Goal: Task Accomplishment & Management: Manage account settings

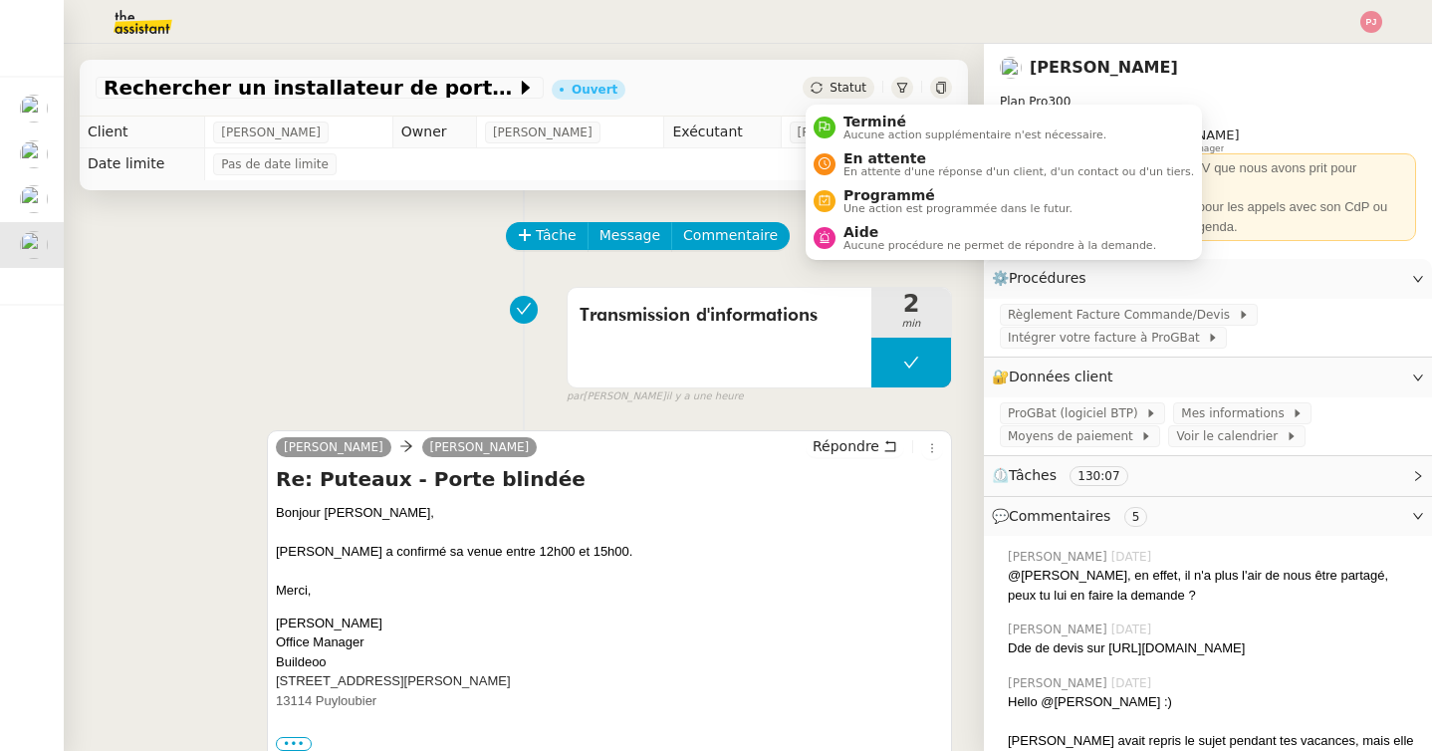
click at [851, 95] on span "Statut" at bounding box center [847, 88] width 37 height 14
click at [859, 151] on span "En attente" at bounding box center [1018, 158] width 350 height 16
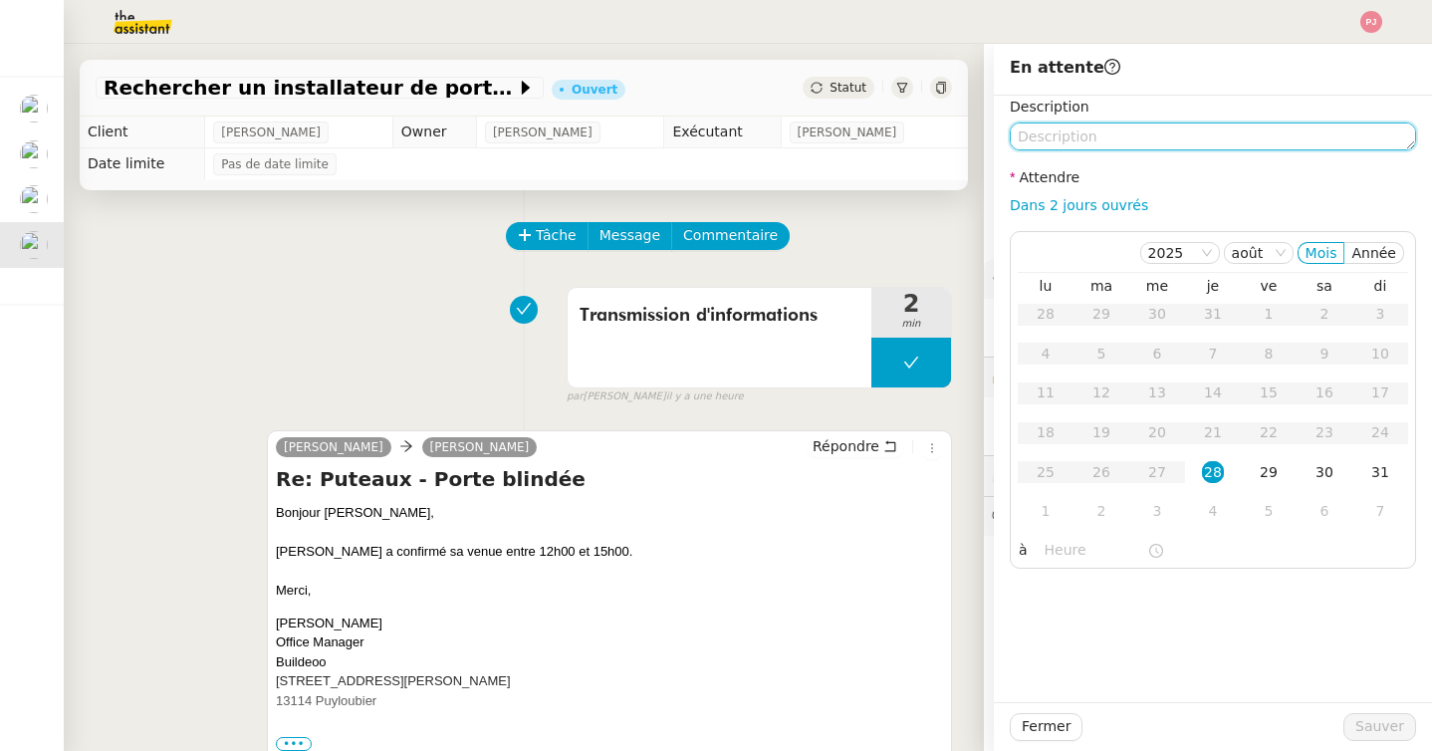
click at [1099, 138] on textarea at bounding box center [1212, 136] width 406 height 28
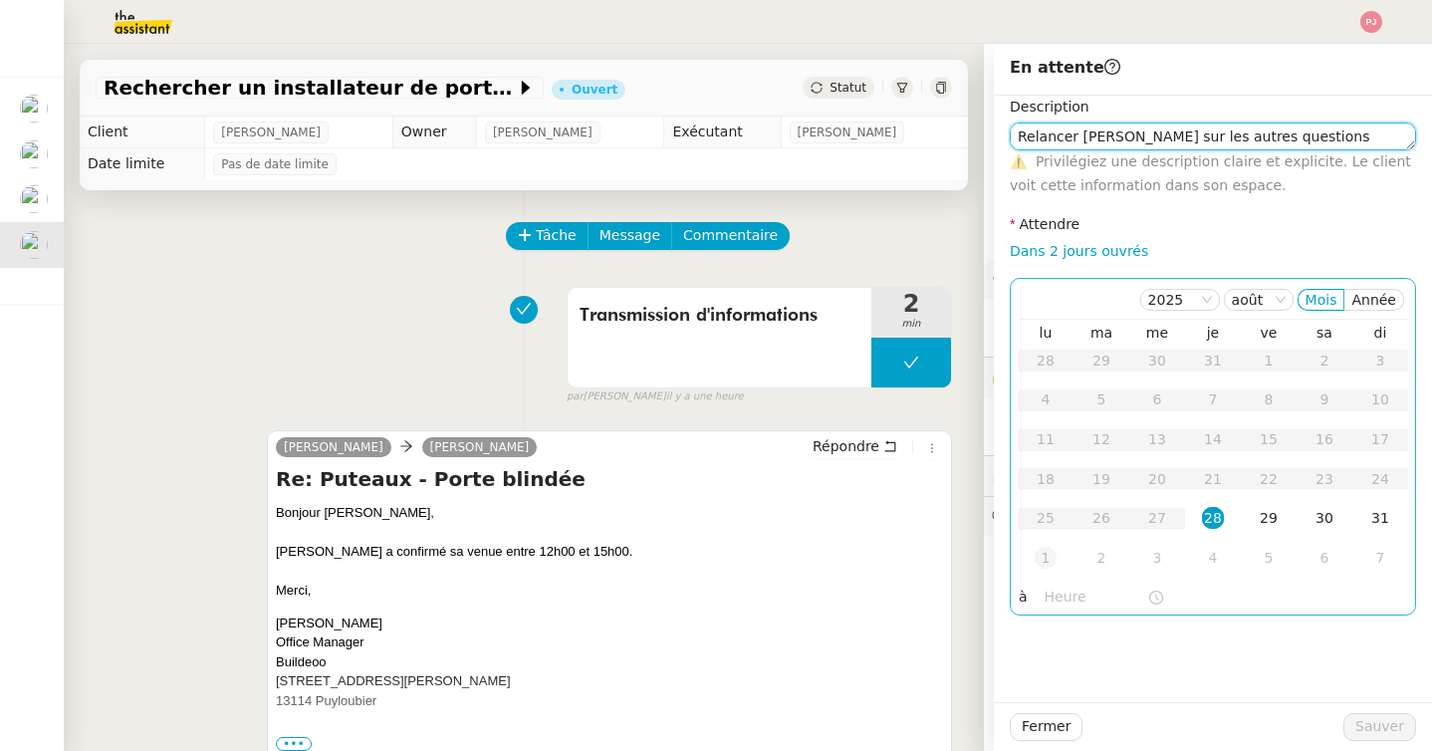
type textarea "Relancer [PERSON_NAME] sur les autres questions"
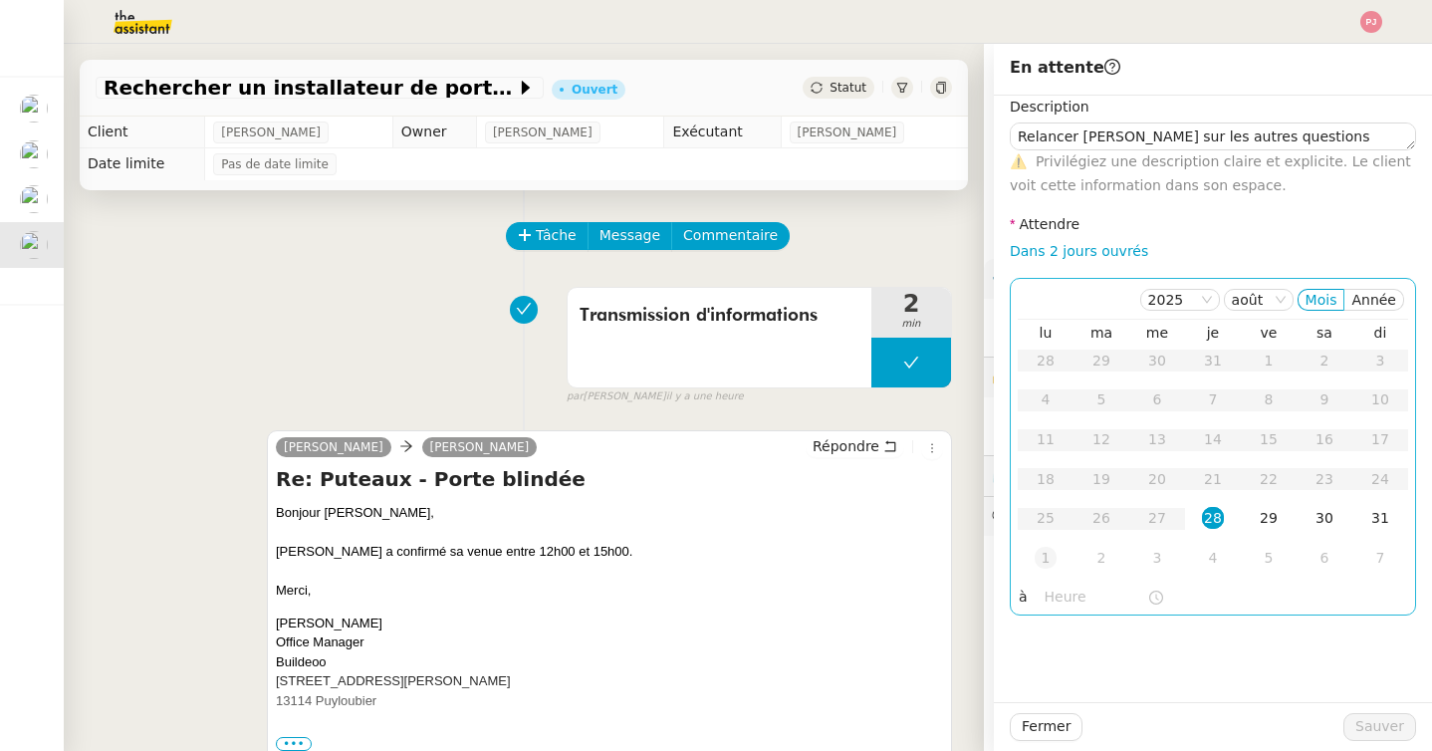
click at [1039, 563] on div "1" at bounding box center [1045, 558] width 22 height 22
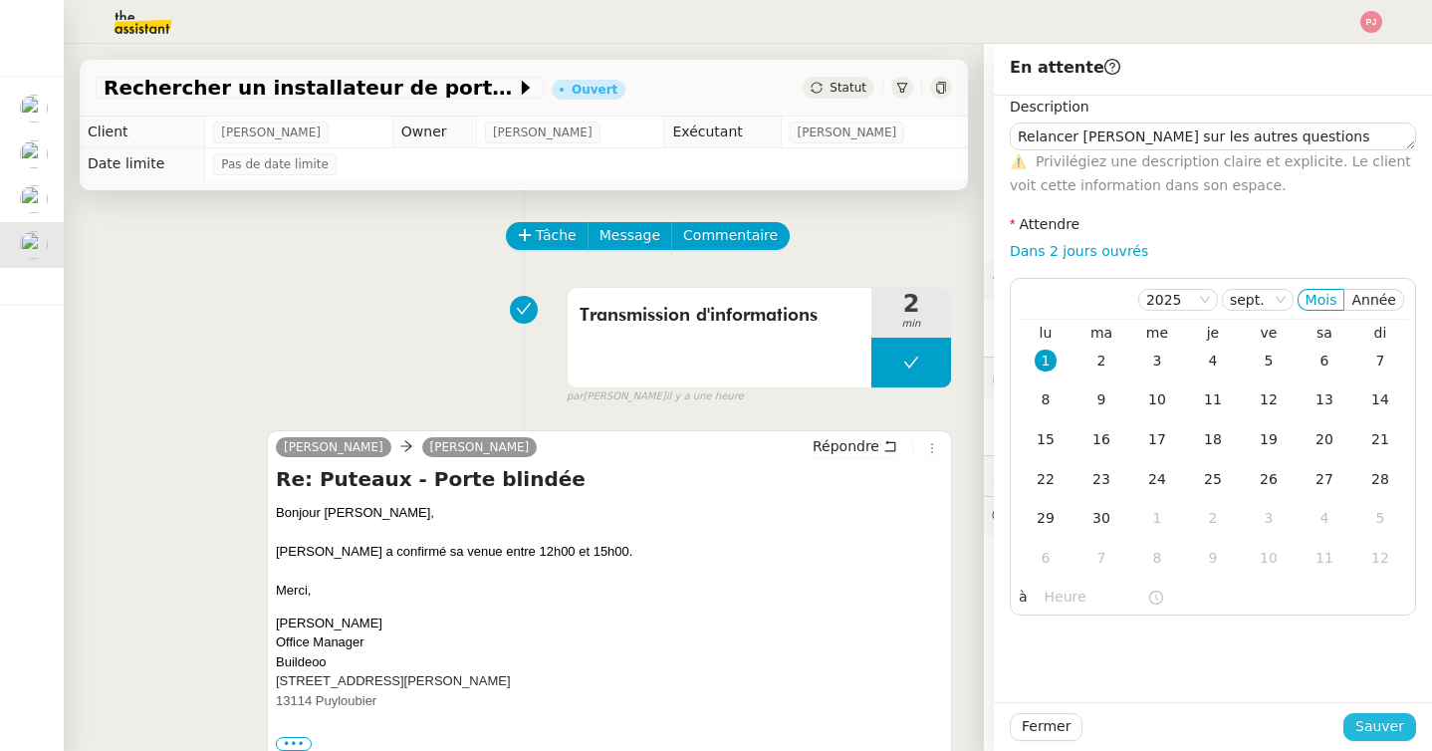
click at [1369, 719] on span "Sauver" at bounding box center [1379, 726] width 49 height 23
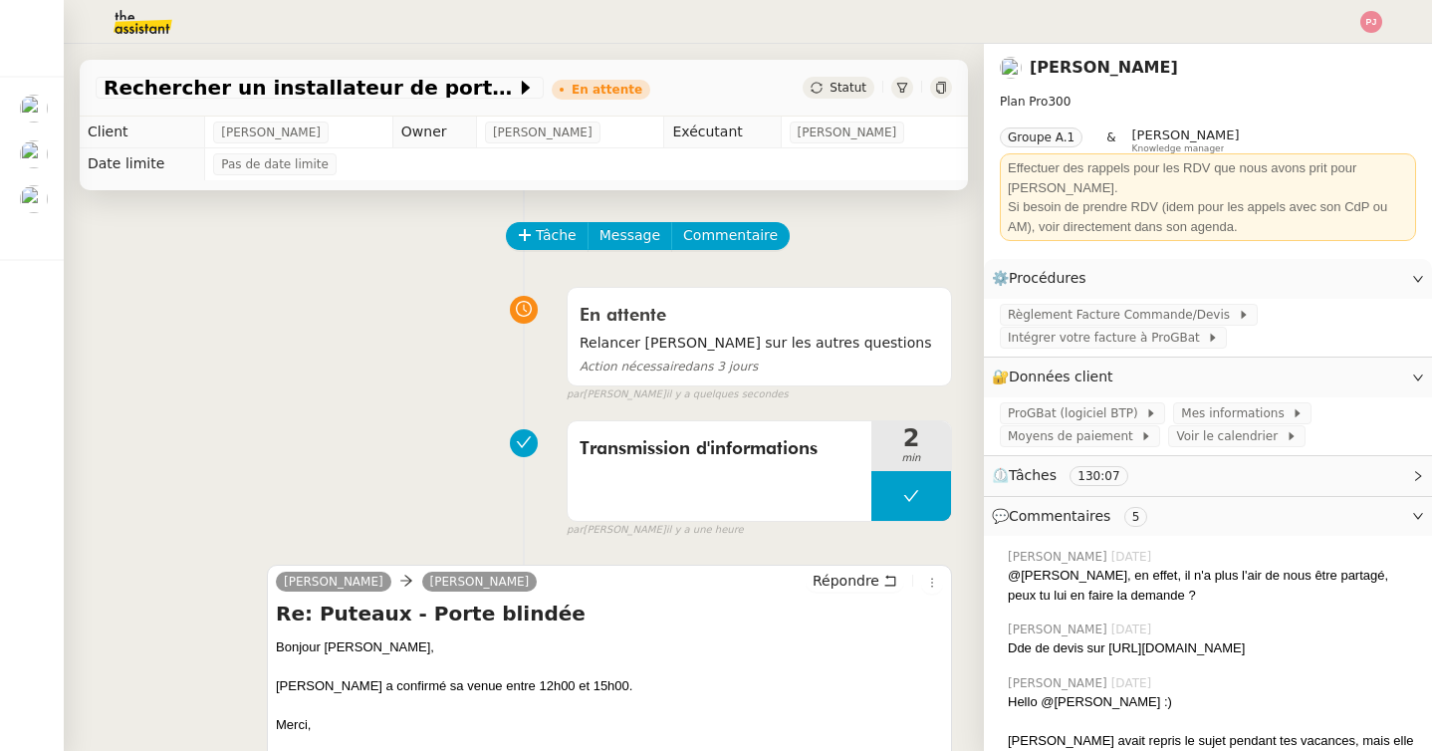
click at [831, 94] on span "Statut" at bounding box center [847, 88] width 37 height 14
click at [699, 337] on span "Relancer [PERSON_NAME] sur les autres questions" at bounding box center [758, 342] width 359 height 23
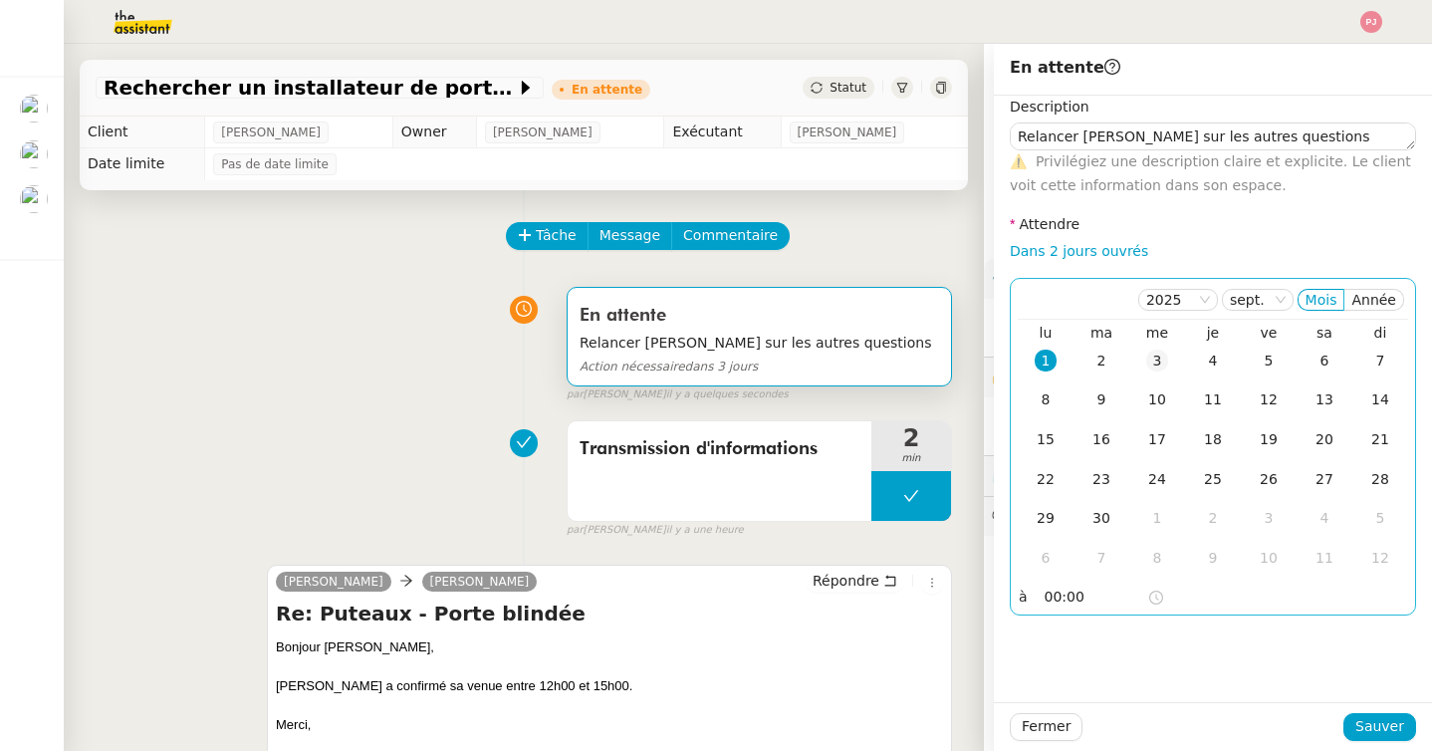
click at [1148, 353] on div "3" at bounding box center [1157, 360] width 22 height 22
click at [1106, 368] on div "2" at bounding box center [1101, 360] width 22 height 22
click at [1053, 591] on input "00:00" at bounding box center [1095, 596] width 103 height 23
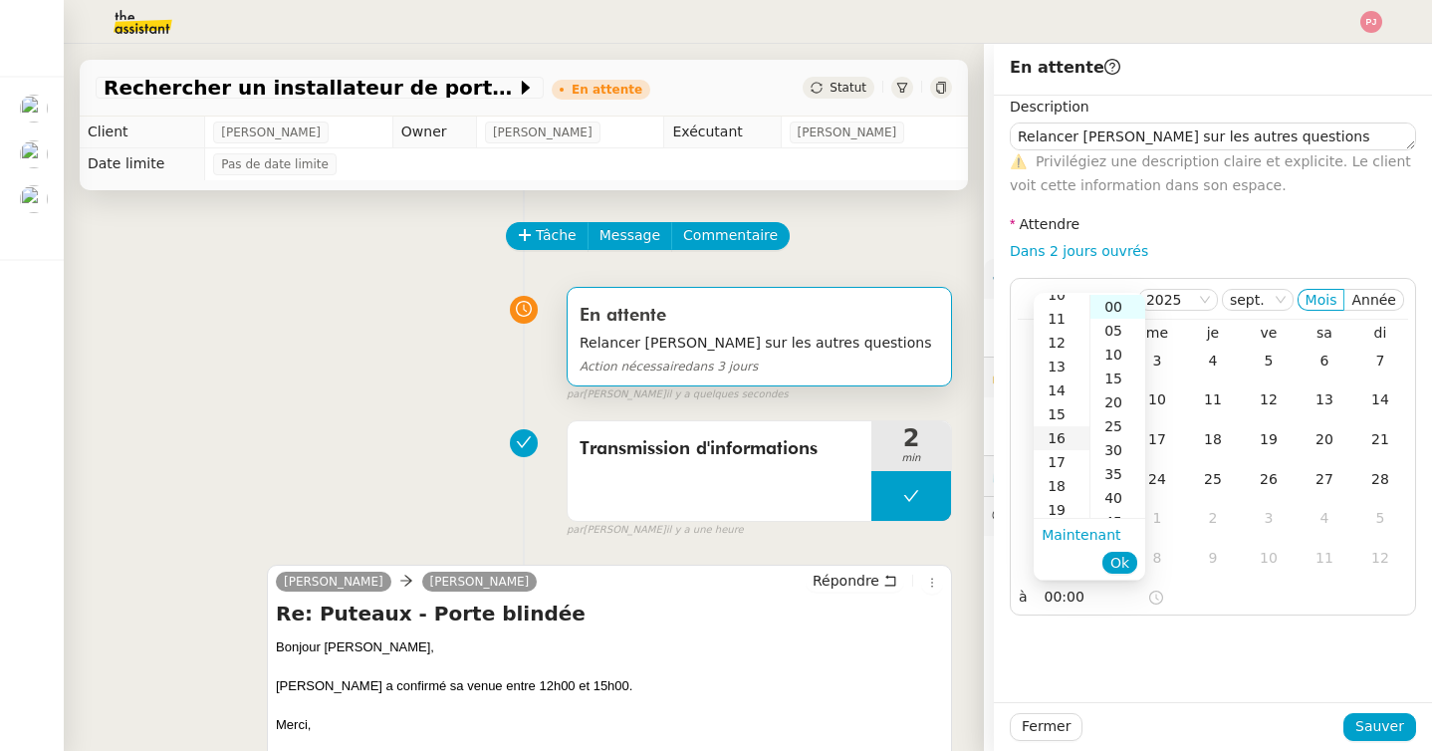
click at [1053, 433] on div "16" at bounding box center [1061, 438] width 56 height 24
type input "16:00"
click at [1116, 298] on div "00" at bounding box center [1117, 307] width 55 height 24
click at [1129, 565] on span "Ok" at bounding box center [1119, 562] width 19 height 20
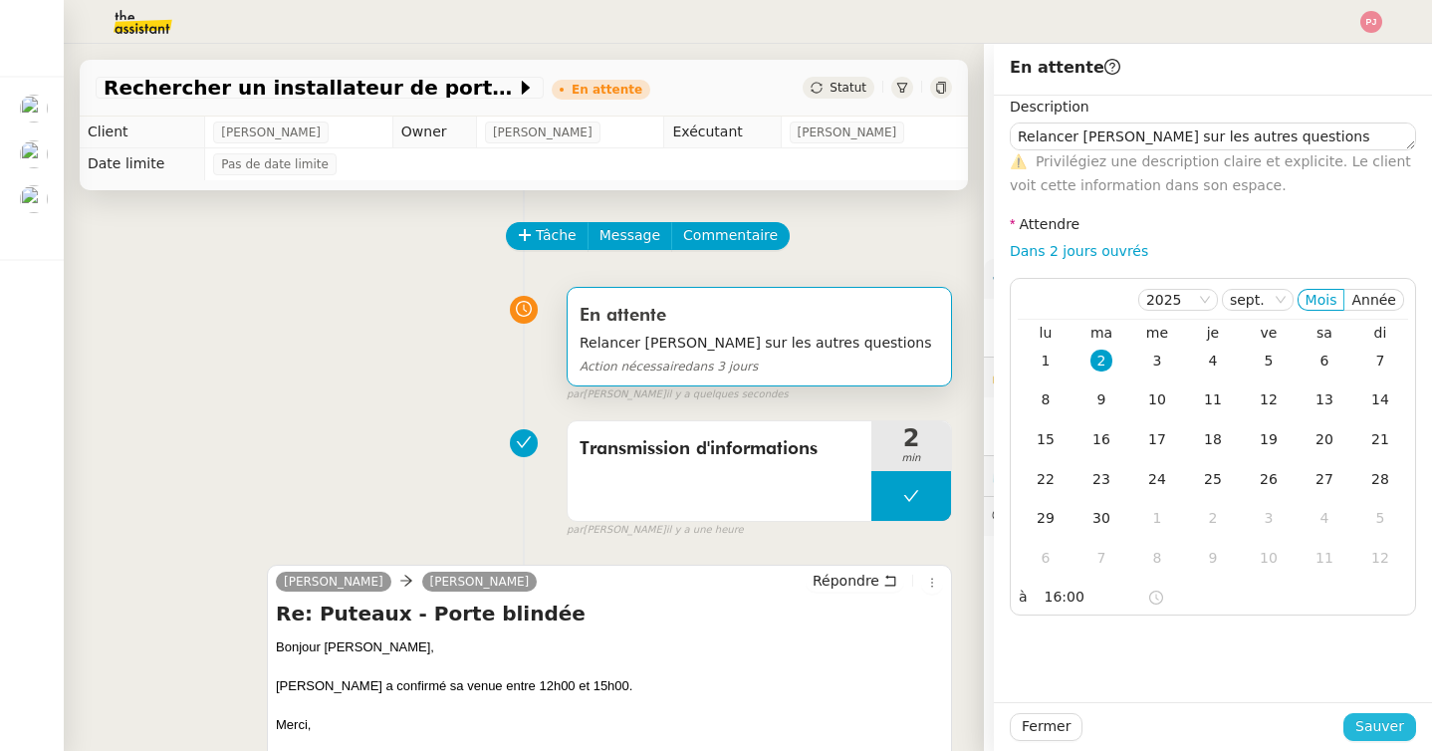
click at [1374, 719] on span "Sauver" at bounding box center [1379, 726] width 49 height 23
